Goal: Task Accomplishment & Management: Manage account settings

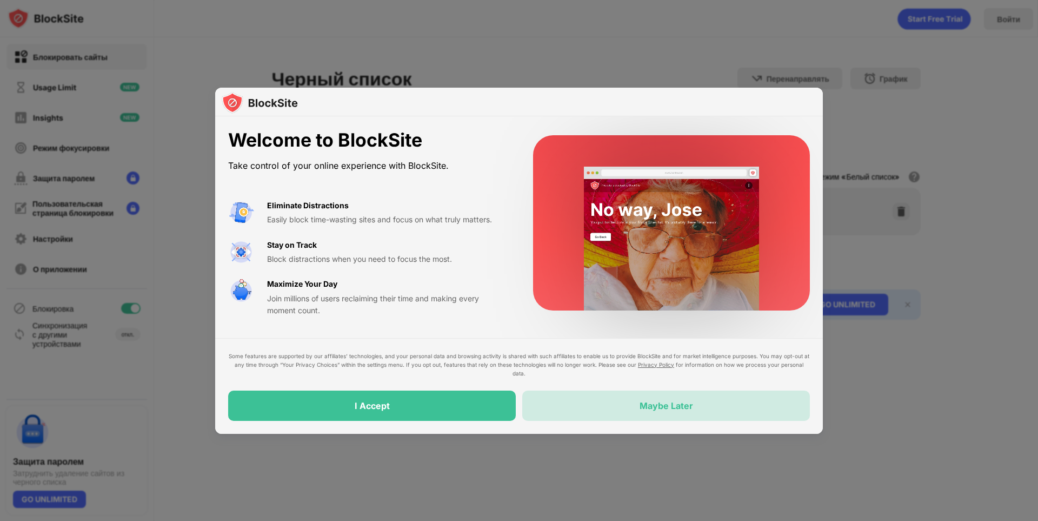
click at [763, 408] on div "Maybe Later" at bounding box center [666, 405] width 288 height 30
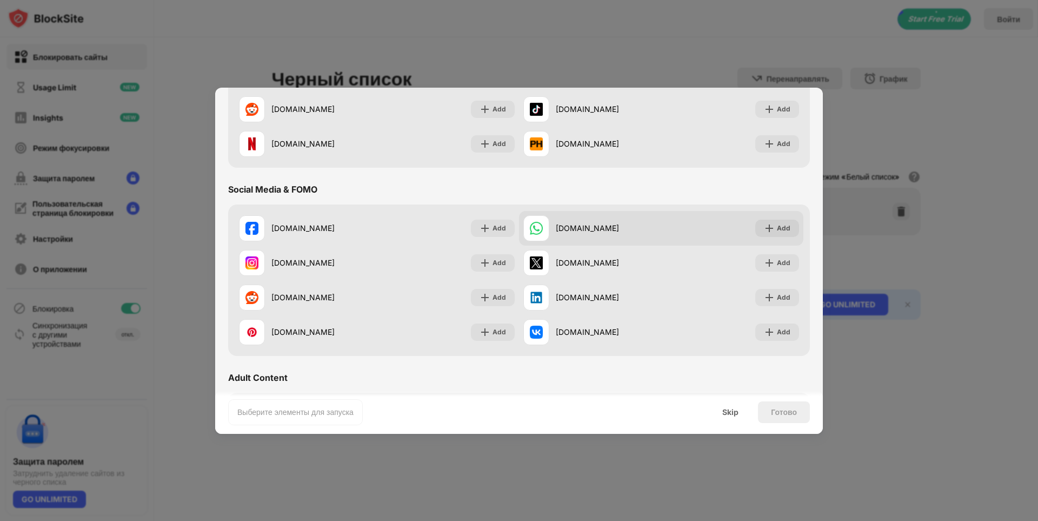
scroll to position [162, 0]
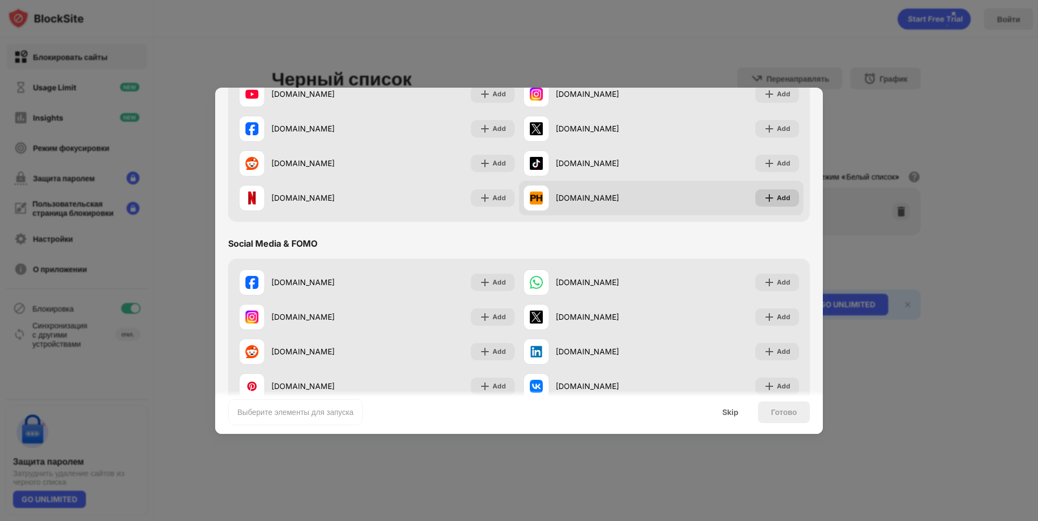
click at [777, 196] on div "Add" at bounding box center [784, 197] width 14 height 11
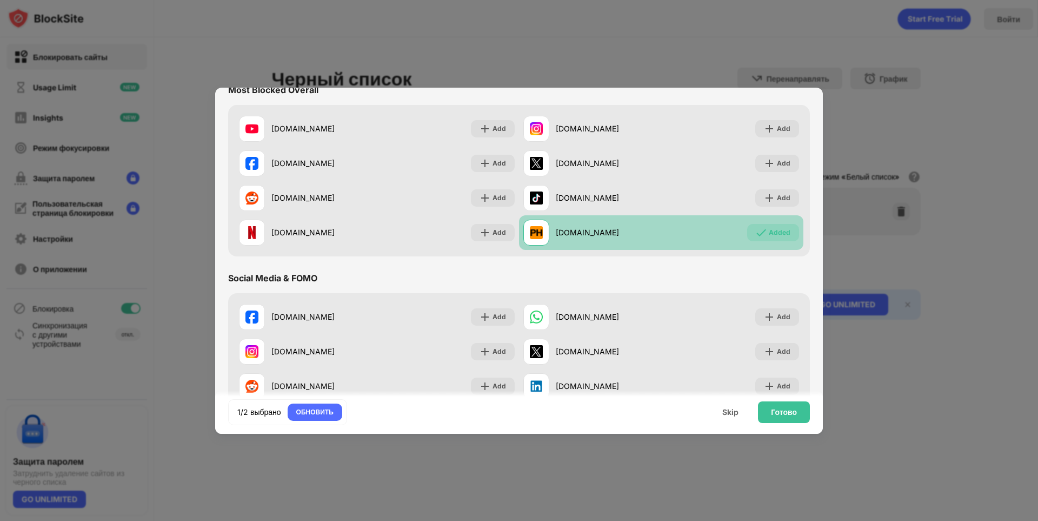
scroll to position [108, 0]
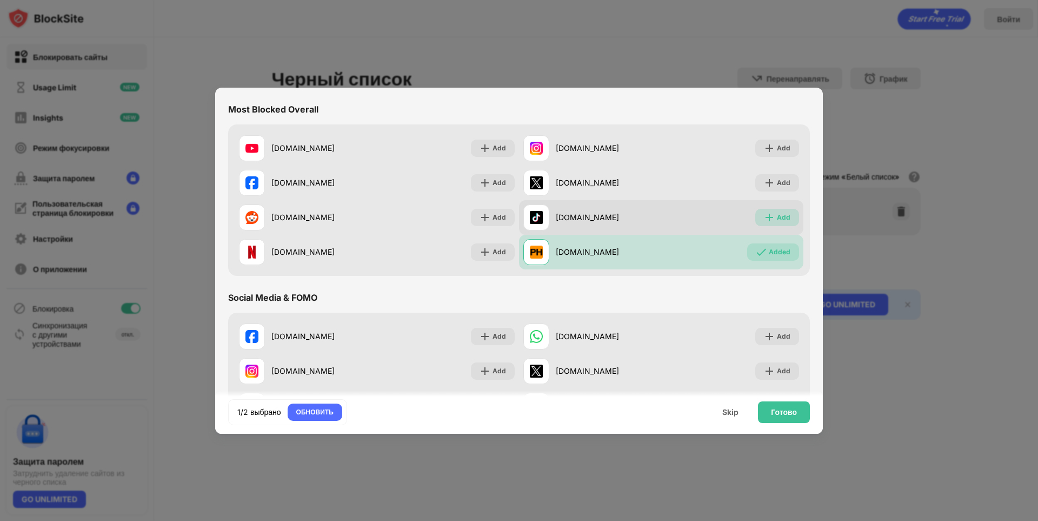
click at [764, 221] on img at bounding box center [769, 217] width 11 height 11
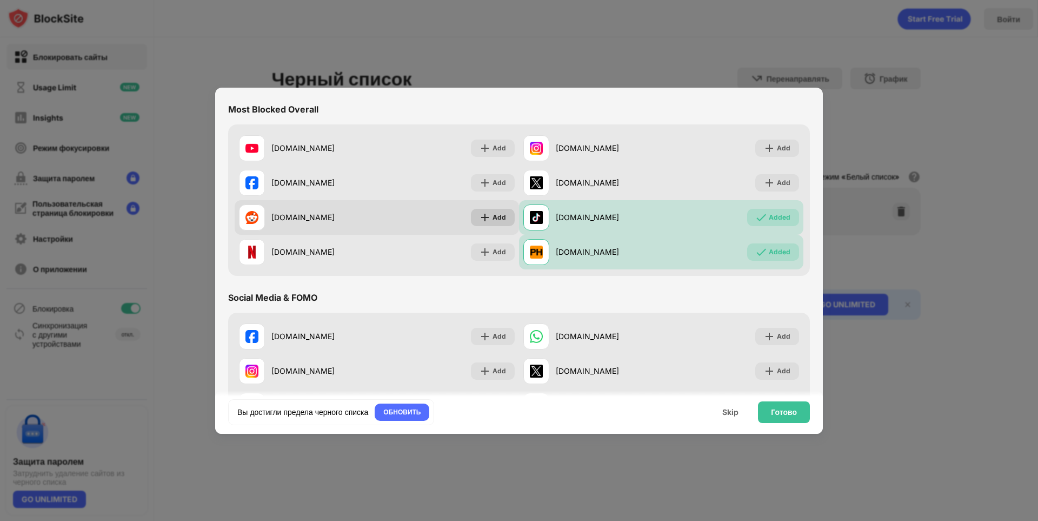
click at [501, 217] on div "Add" at bounding box center [499, 217] width 14 height 11
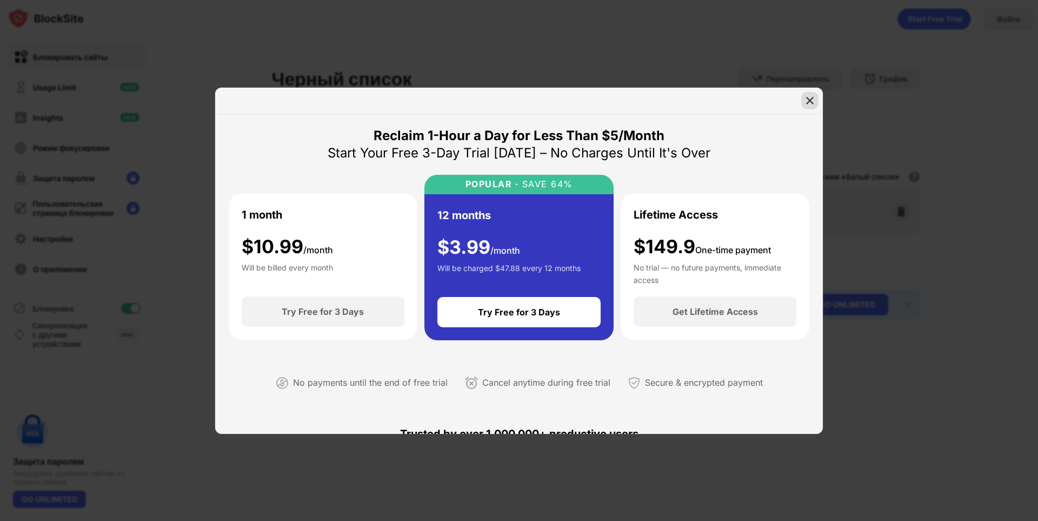
click at [810, 102] on img at bounding box center [809, 100] width 11 height 11
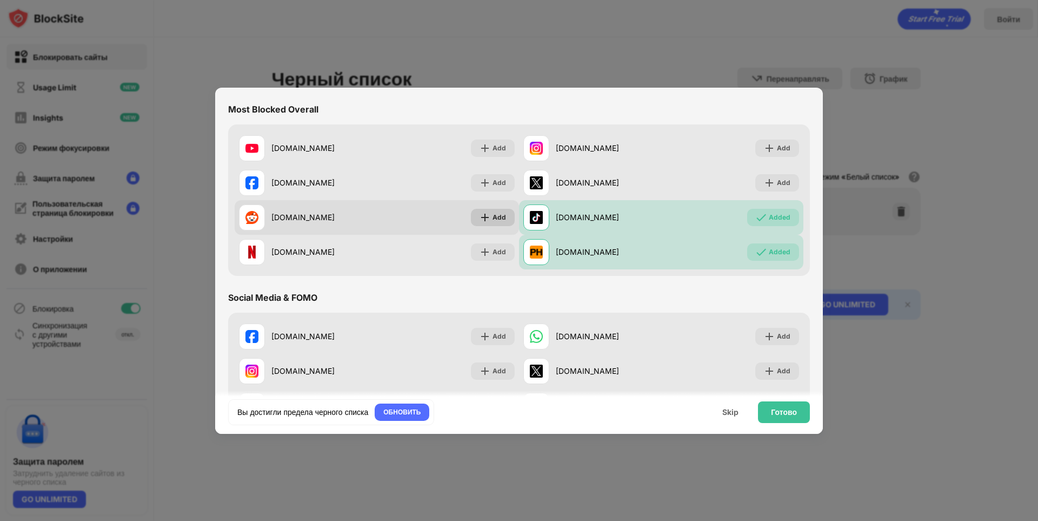
click at [493, 217] on div "Add" at bounding box center [499, 217] width 14 height 11
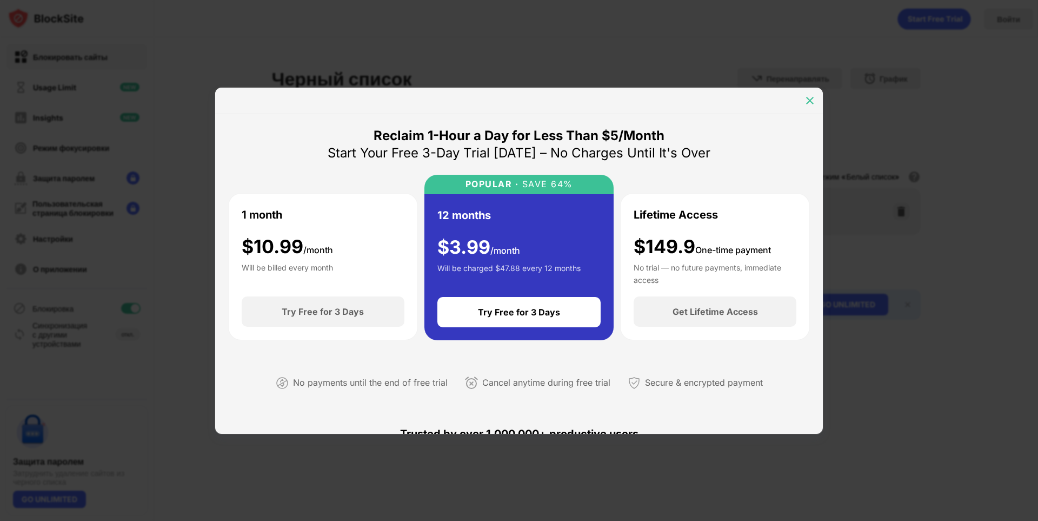
click at [804, 98] on img at bounding box center [809, 100] width 11 height 11
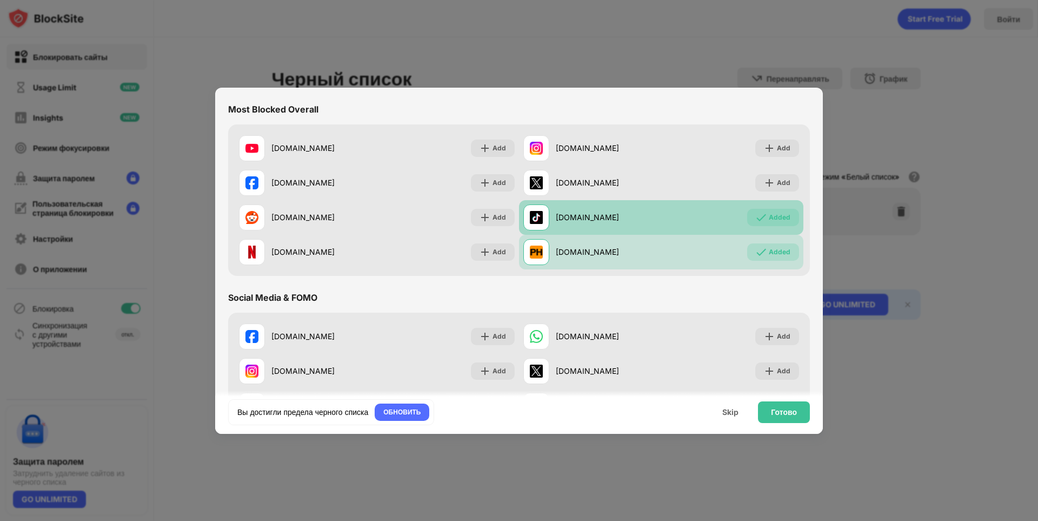
click at [759, 217] on img at bounding box center [761, 217] width 11 height 11
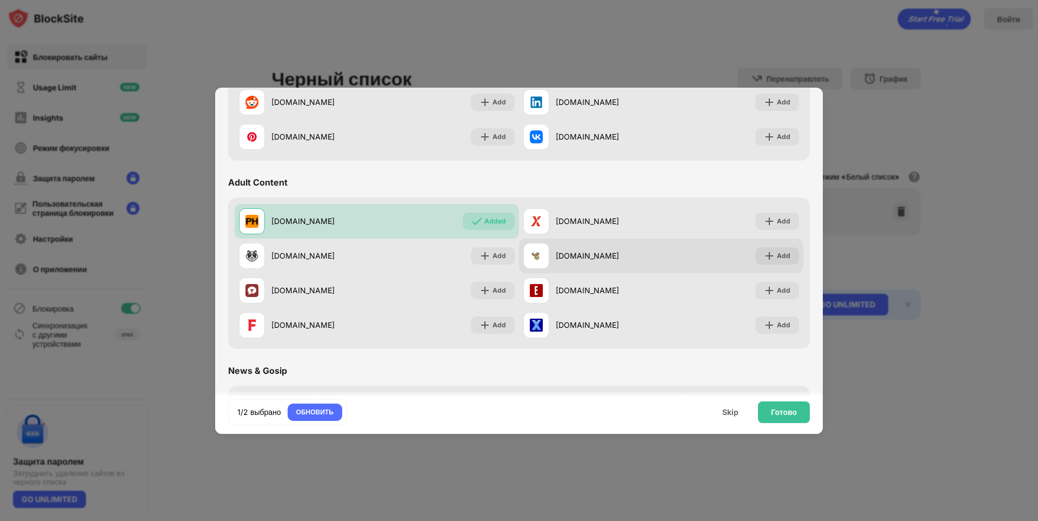
scroll to position [486, 0]
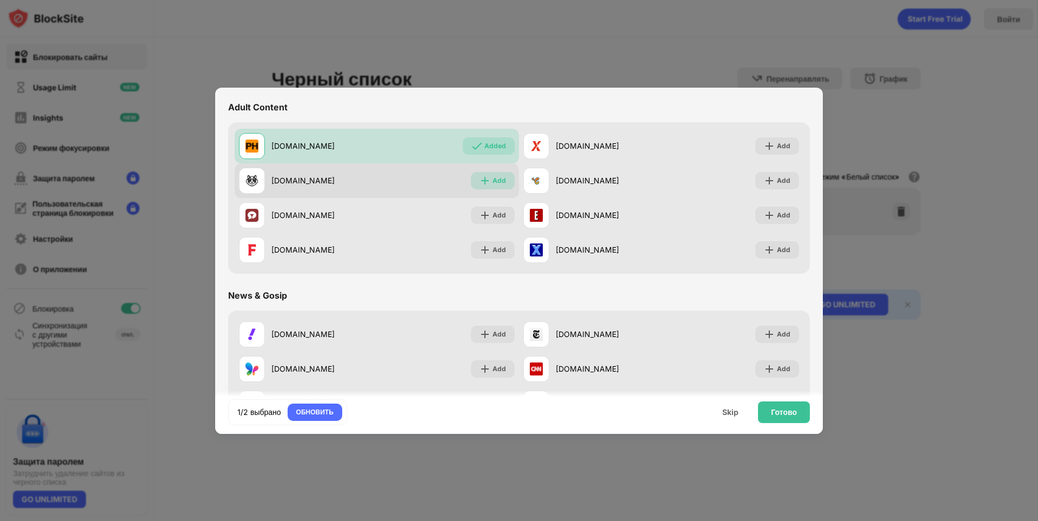
click at [496, 176] on div "Add" at bounding box center [499, 180] width 14 height 11
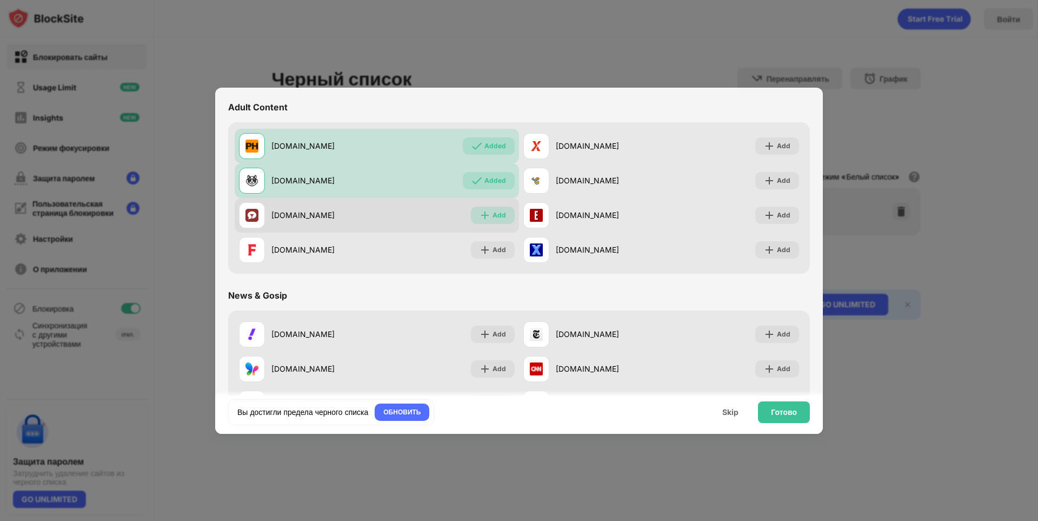
click at [492, 212] on div "Add" at bounding box center [499, 215] width 14 height 11
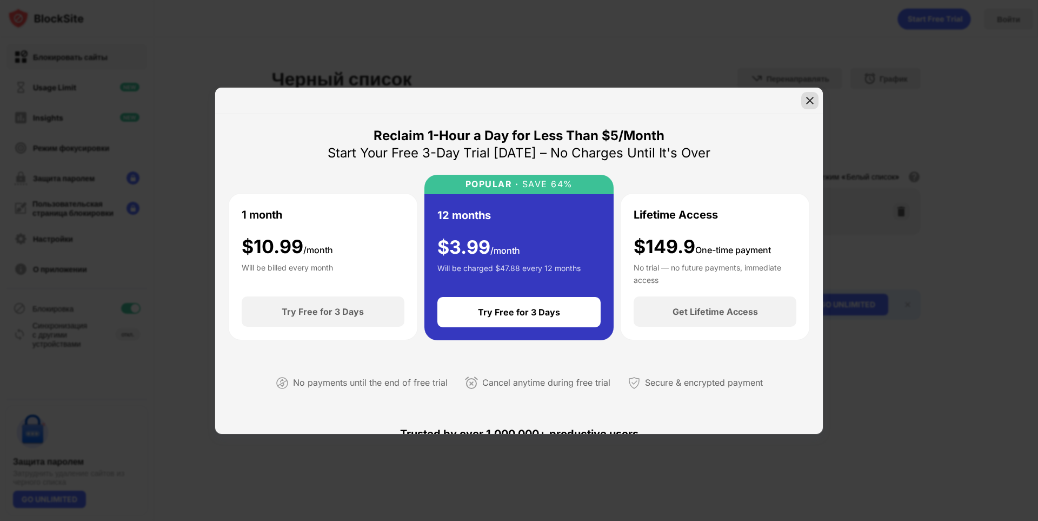
click at [811, 99] on img at bounding box center [809, 100] width 11 height 11
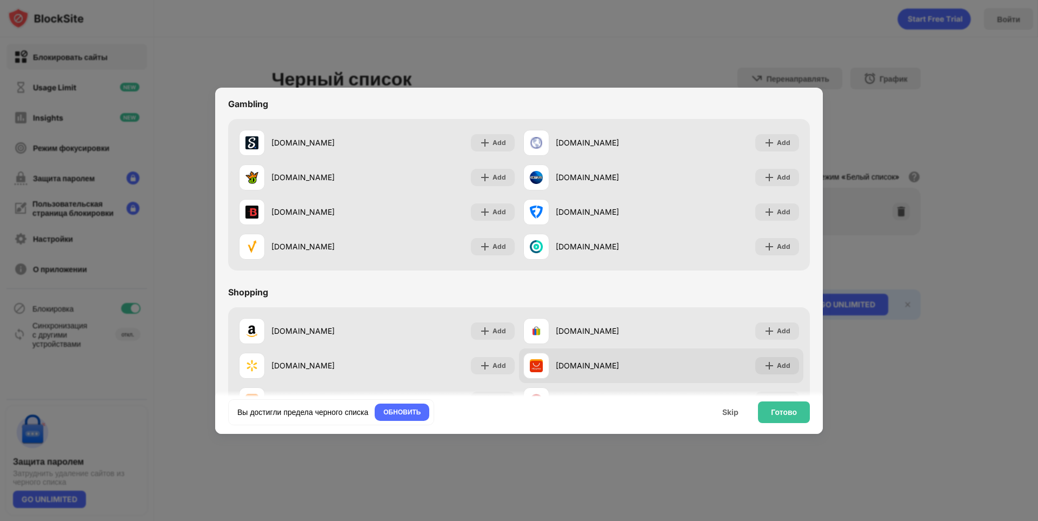
scroll to position [1133, 0]
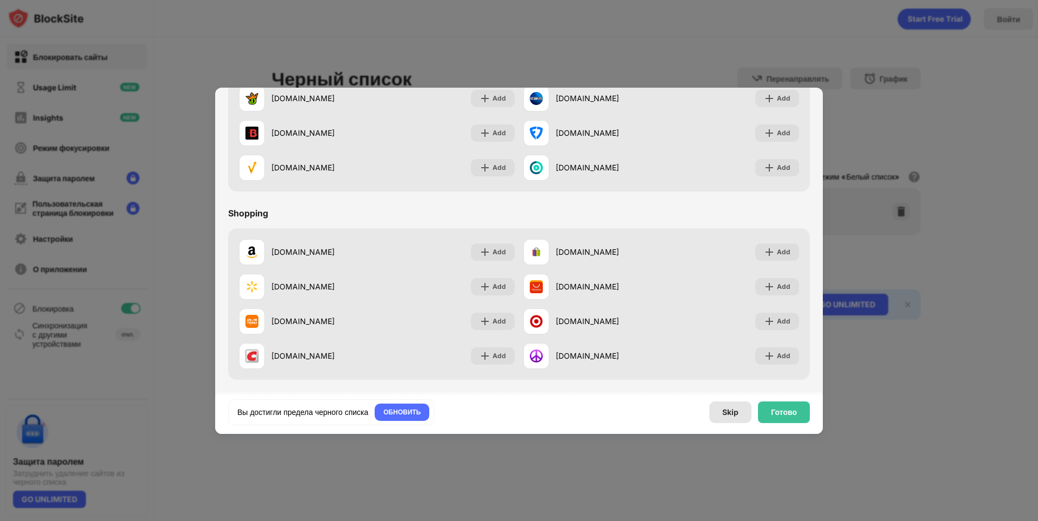
click at [726, 415] on div "Skip" at bounding box center [730, 412] width 16 height 9
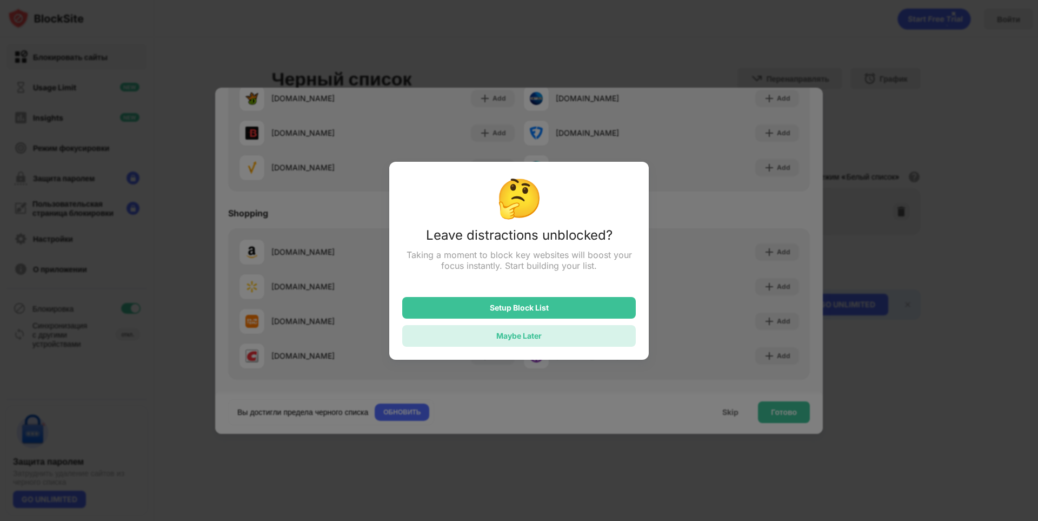
click at [566, 338] on div "Maybe Later" at bounding box center [518, 336] width 233 height 22
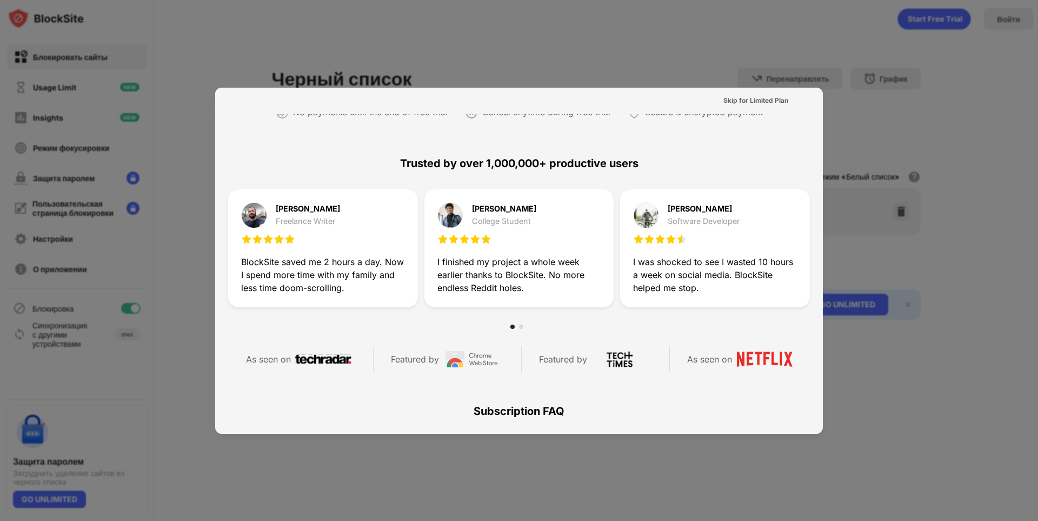
scroll to position [527, 0]
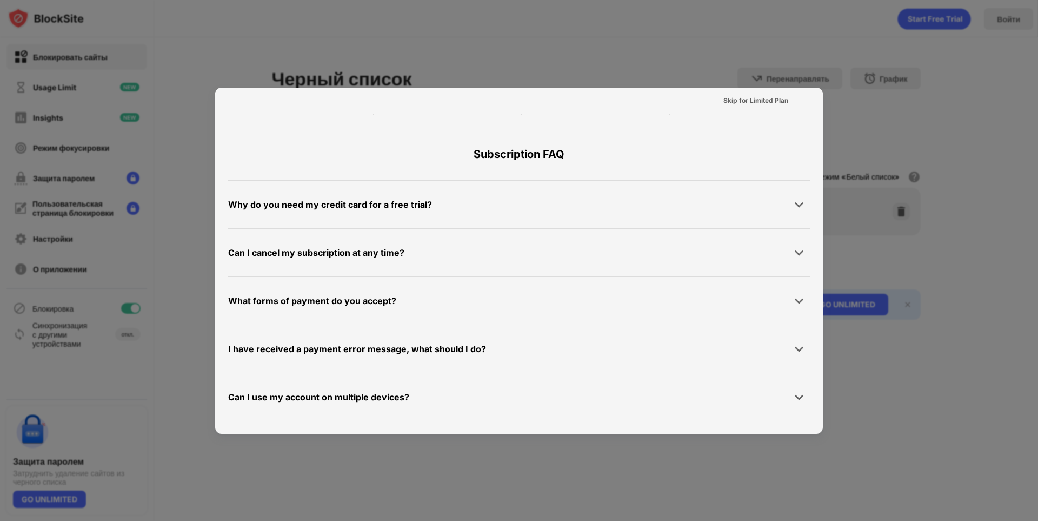
click at [969, 138] on div at bounding box center [519, 260] width 1038 height 521
